Goal: Task Accomplishment & Management: Use online tool/utility

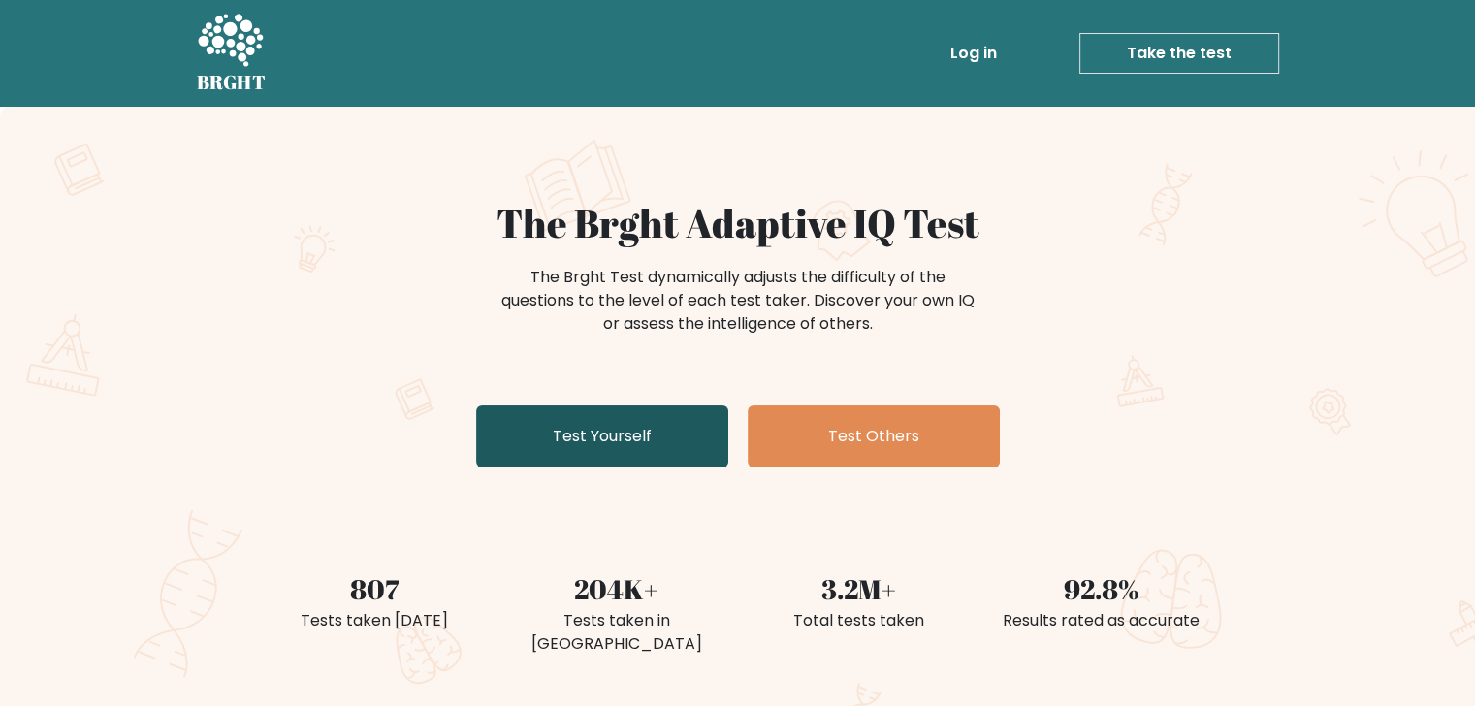
click at [669, 439] on link "Test Yourself" at bounding box center [602, 436] width 252 height 62
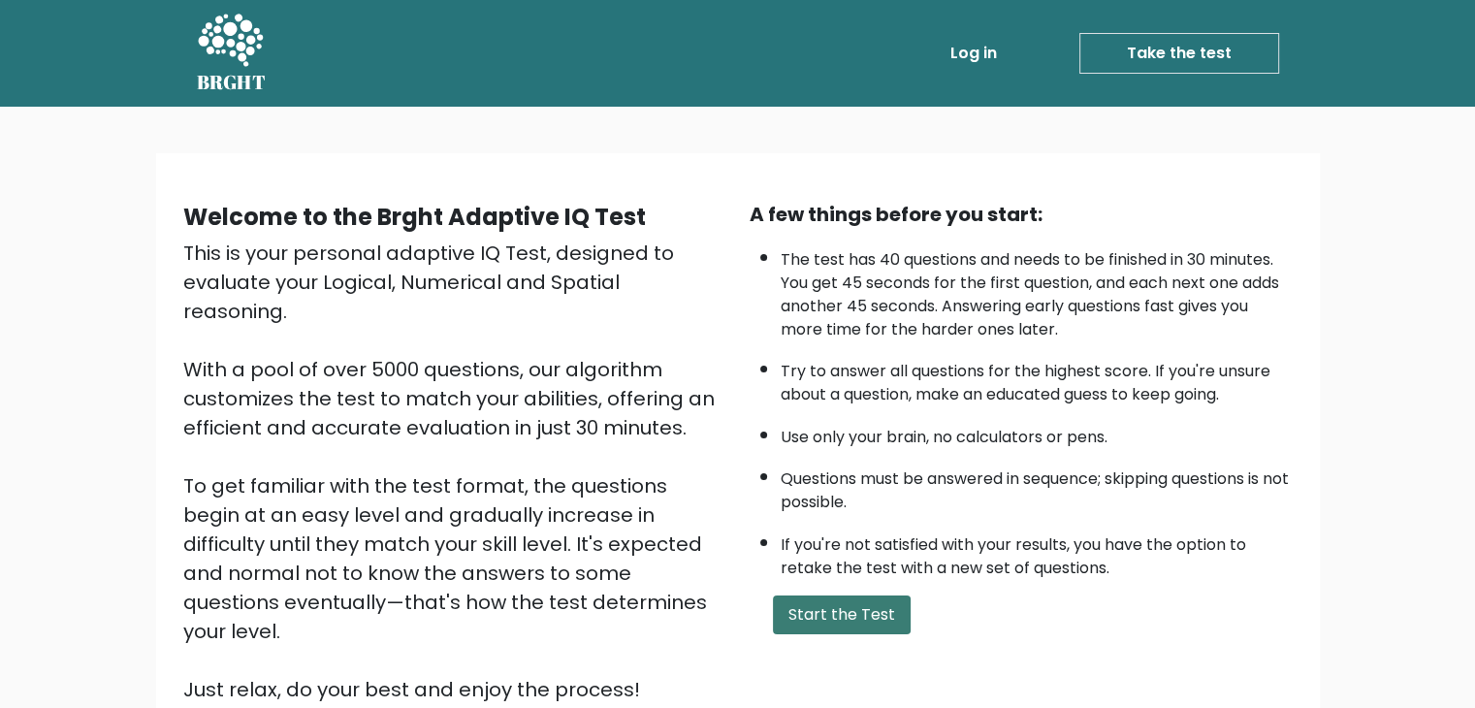
click at [794, 614] on button "Start the Test" at bounding box center [842, 614] width 138 height 39
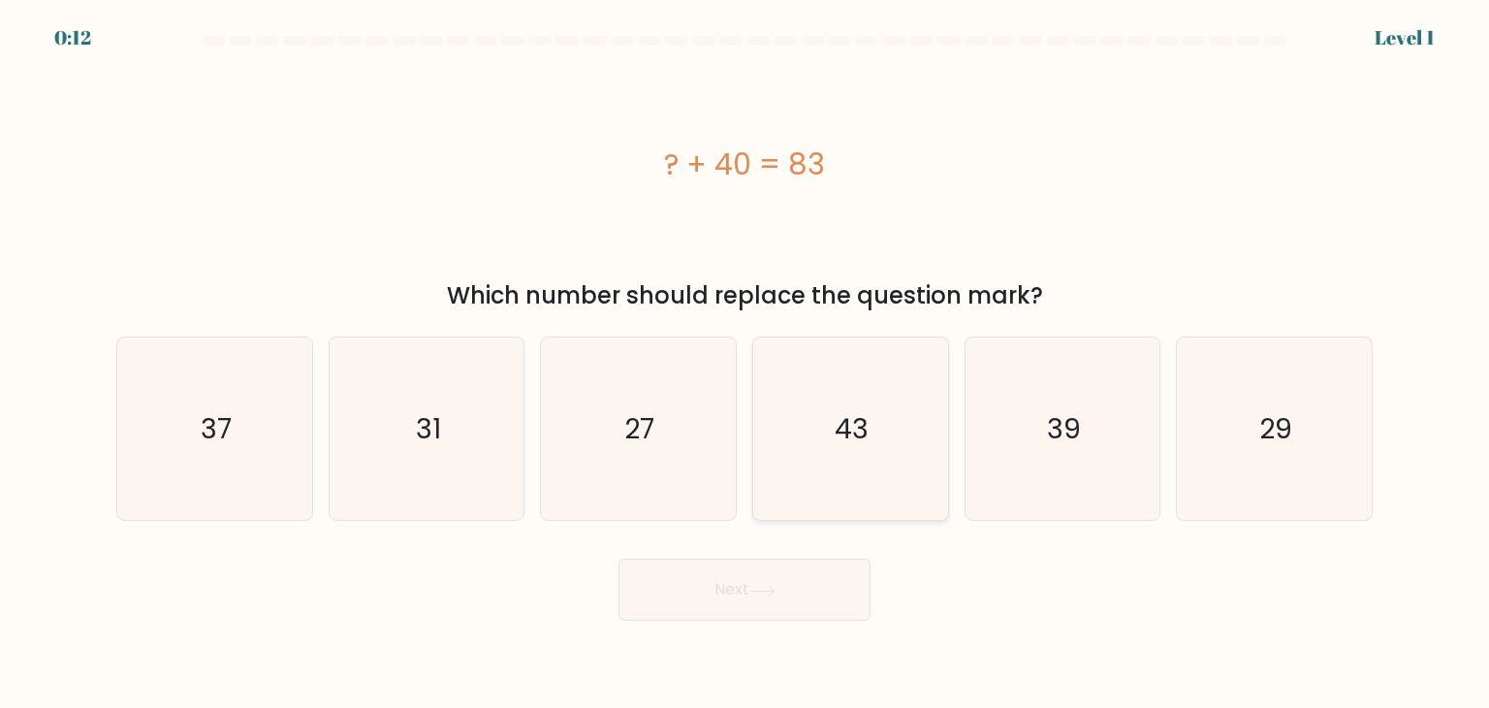
click at [845, 444] on text "43" at bounding box center [853, 428] width 34 height 39
click at [746, 364] on input "d. 43" at bounding box center [745, 359] width 1 height 10
radio input "true"
click at [771, 583] on button "Next" at bounding box center [745, 590] width 252 height 62
